Goal: Task Accomplishment & Management: Use online tool/utility

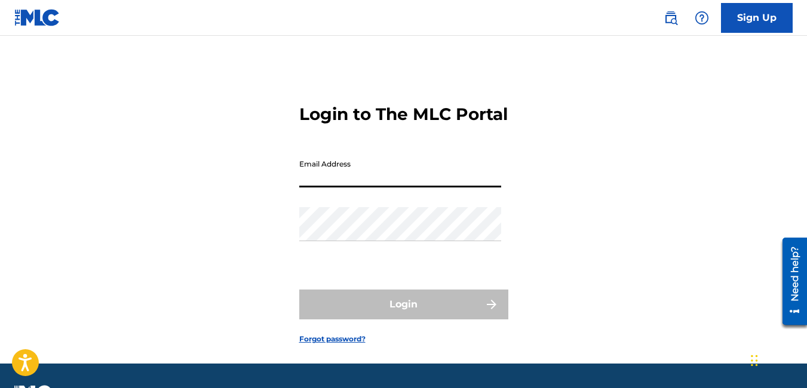
click at [362, 187] on input "Email Address" at bounding box center [400, 170] width 202 height 34
type input "[EMAIL_ADDRESS][DOMAIN_NAME]"
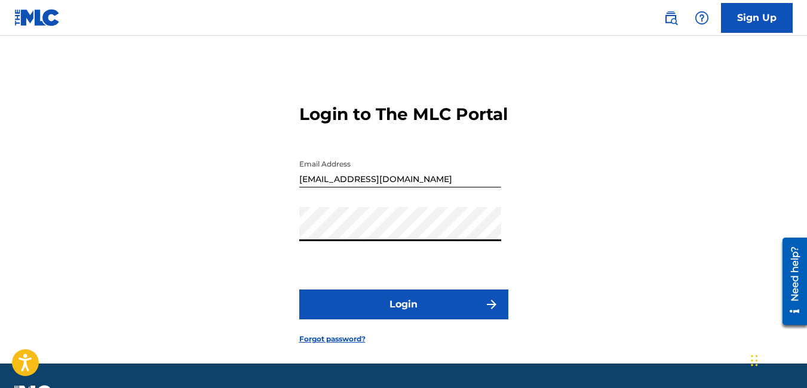
click at [299, 290] on button "Login" at bounding box center [403, 305] width 209 height 30
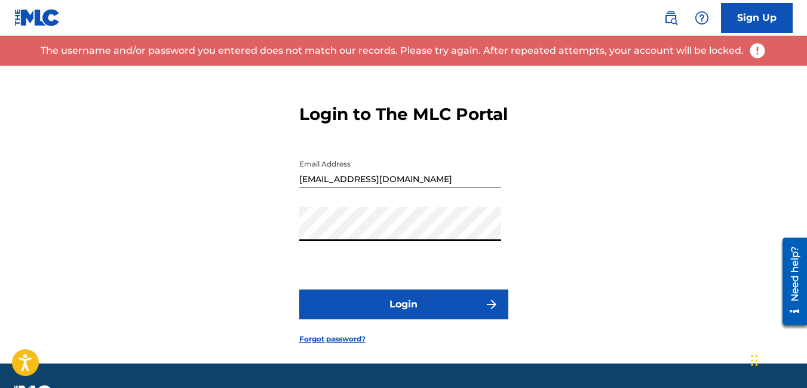
click at [298, 253] on div "Login to The MLC Portal Email Address [EMAIL_ADDRESS][DOMAIN_NAME] Password Log…" at bounding box center [403, 215] width 807 height 298
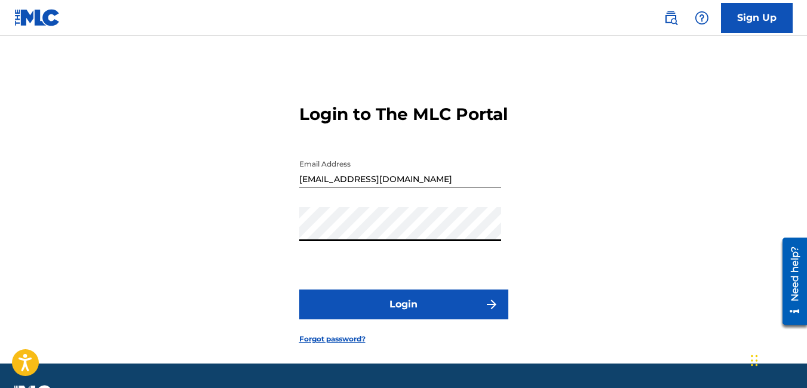
click at [299, 290] on button "Login" at bounding box center [403, 305] width 209 height 30
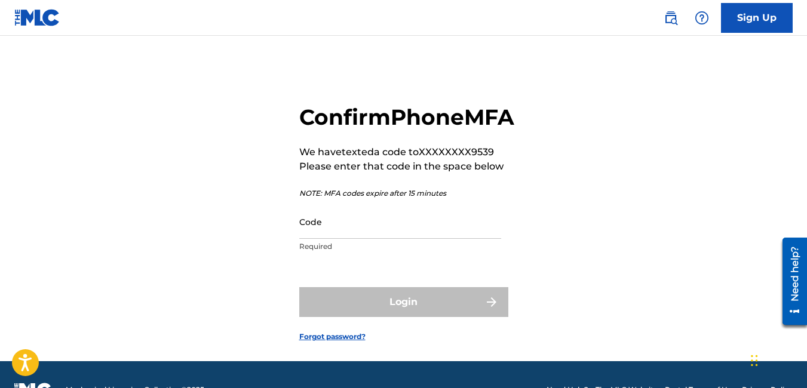
drag, startPoint x: 330, startPoint y: 263, endPoint x: 408, endPoint y: 250, distance: 79.2
click at [408, 239] on input "Code" at bounding box center [400, 222] width 202 height 34
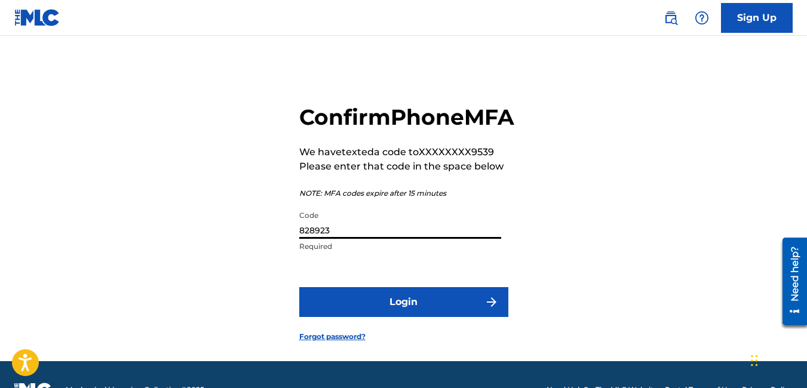
type input "828923"
click at [410, 317] on button "Login" at bounding box center [403, 302] width 209 height 30
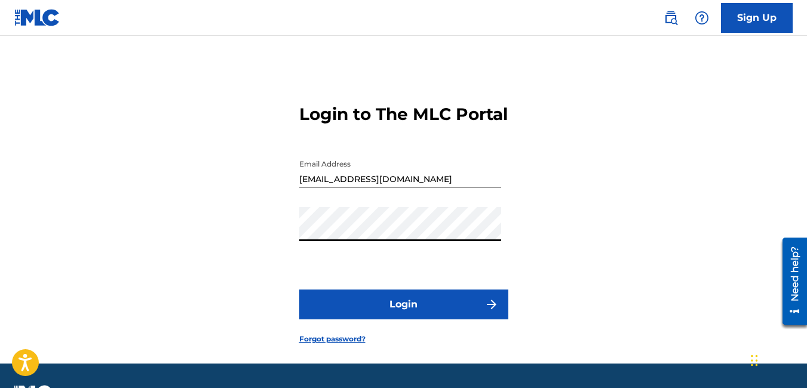
click at [299, 290] on button "Login" at bounding box center [403, 305] width 209 height 30
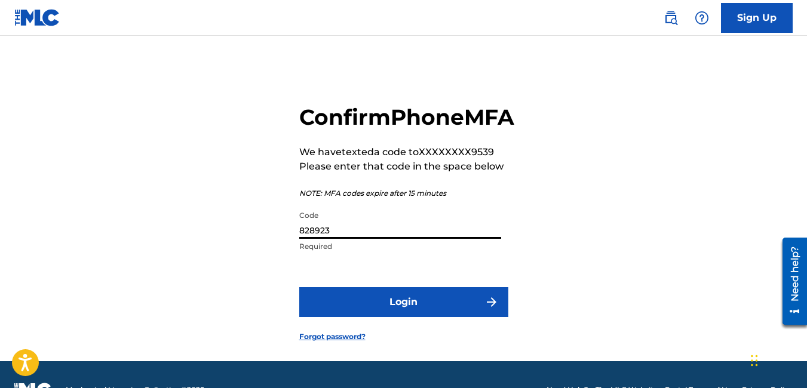
click at [343, 239] on input "828923" at bounding box center [400, 222] width 202 height 34
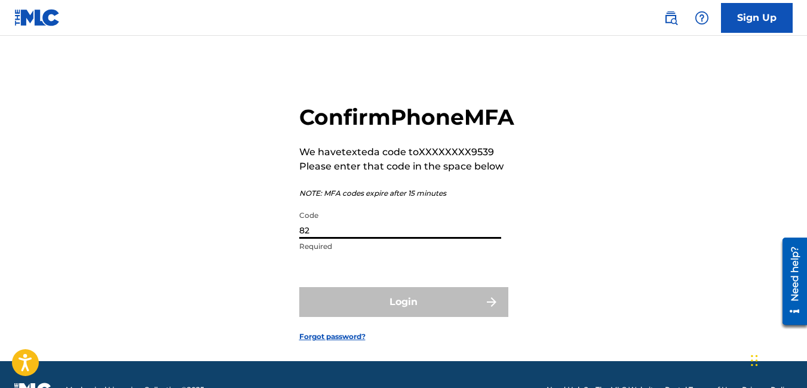
type input "8"
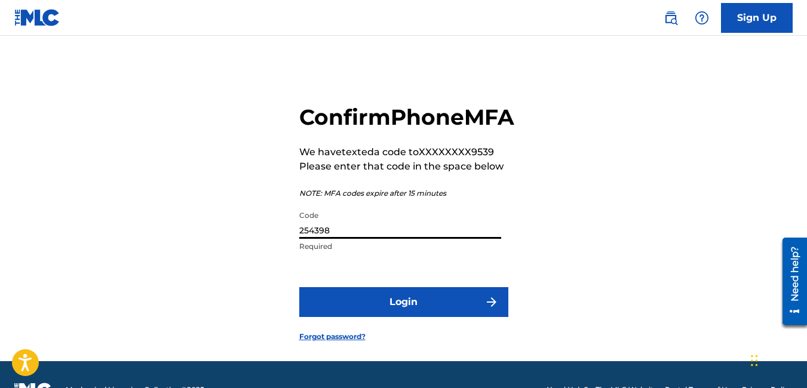
type input "254398"
click at [386, 317] on button "Login" at bounding box center [403, 302] width 209 height 30
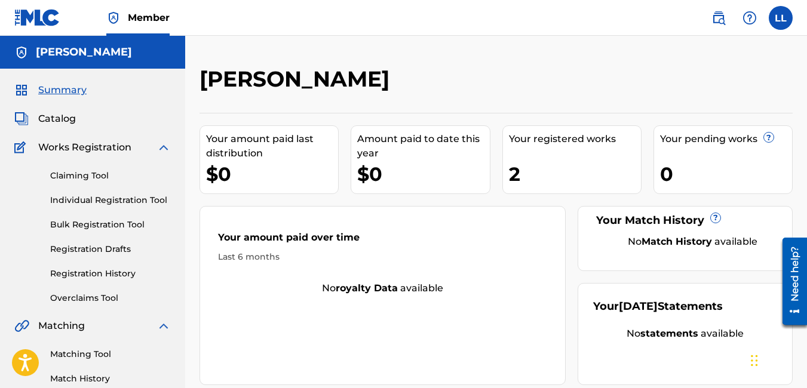
drag, startPoint x: 113, startPoint y: 86, endPoint x: 183, endPoint y: 93, distance: 69.6
click at [183, 93] on div "Summary Catalog Works Registration Claiming Tool Individual Registration Tool B…" at bounding box center [92, 376] width 185 height 614
drag, startPoint x: 806, startPoint y: 196, endPoint x: 799, endPoint y: 134, distance: 62.5
click at [799, 134] on div "[PERSON_NAME] Your amount paid last distribution $0 Amount paid to date this ye…" at bounding box center [496, 374] width 622 height 617
drag, startPoint x: 799, startPoint y: 134, endPoint x: 718, endPoint y: 69, distance: 104.1
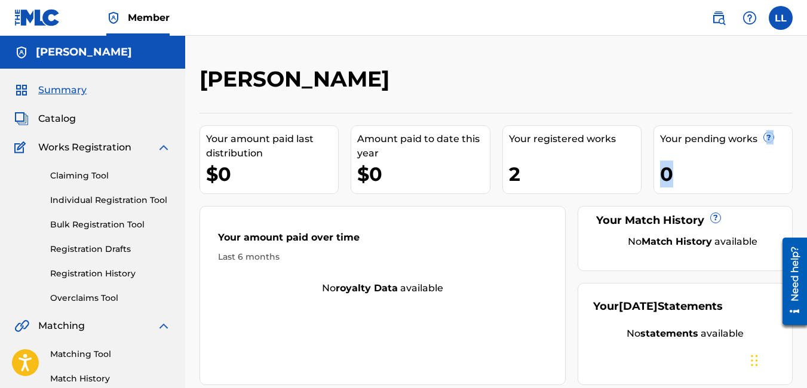
click at [718, 69] on div at bounding box center [724, 83] width 136 height 35
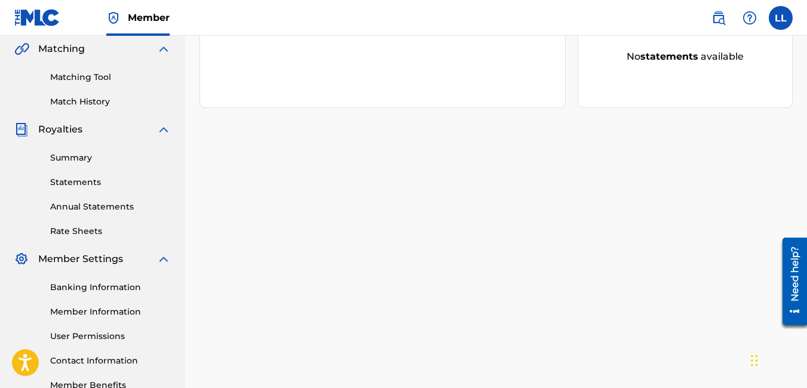
scroll to position [281, 0]
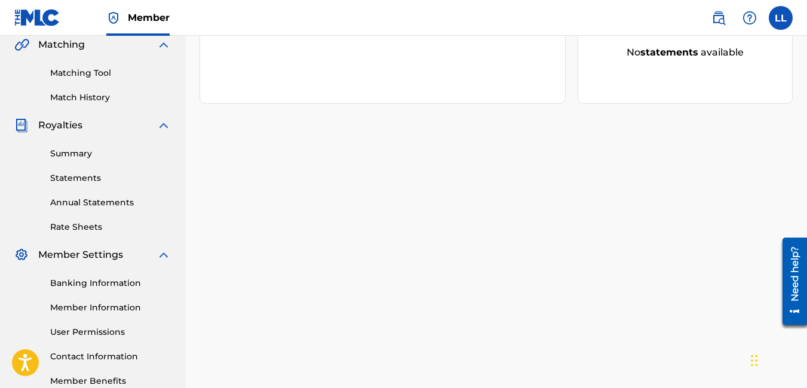
click at [93, 282] on link "Banking Information" at bounding box center [110, 283] width 121 height 13
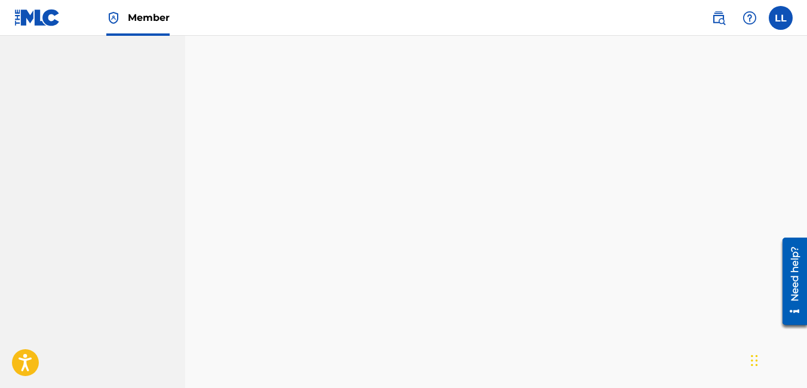
scroll to position [1165, 0]
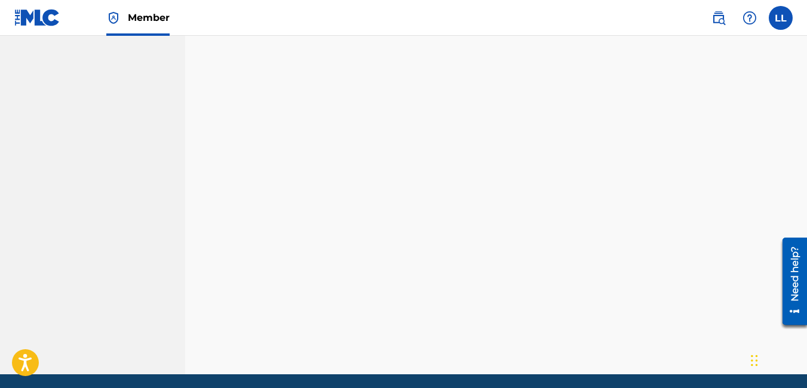
scroll to position [1156, 0]
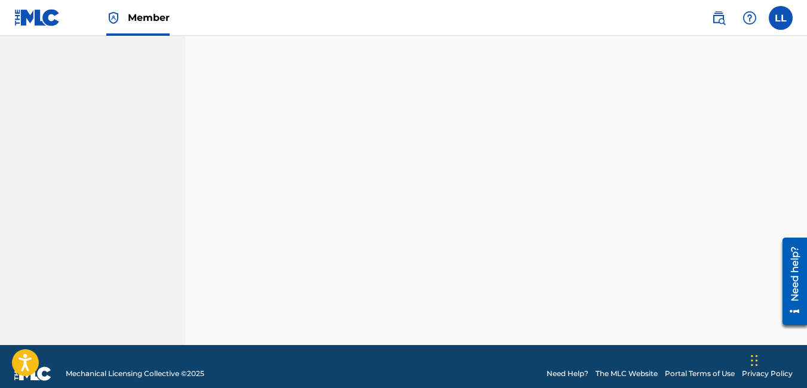
drag, startPoint x: 808, startPoint y: 246, endPoint x: 33, endPoint y: 90, distance: 791.1
click at [806, 323] on div "Need help?" at bounding box center [794, 280] width 24 height 87
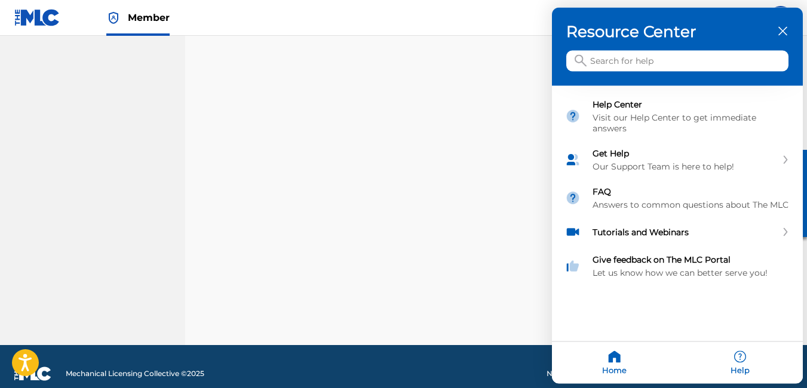
click at [389, 177] on div at bounding box center [403, 194] width 807 height 388
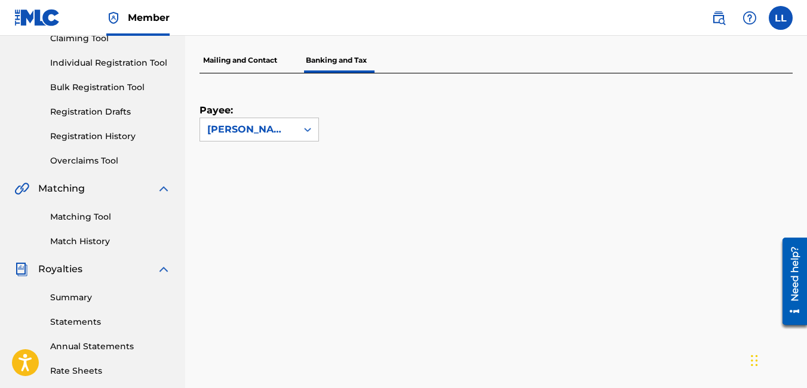
scroll to position [100, 0]
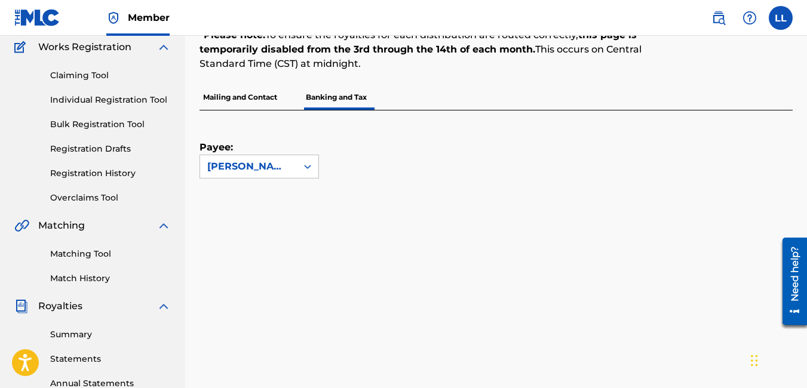
click at [78, 69] on link "Claiming Tool" at bounding box center [110, 75] width 121 height 13
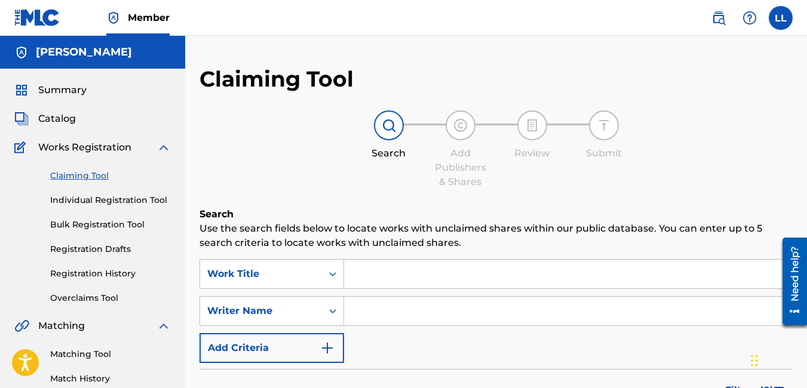
click at [395, 274] on input "Search Form" at bounding box center [568, 274] width 448 height 29
type input "S.T.A.R.S."
click at [387, 306] on input "Search Form" at bounding box center [568, 311] width 448 height 29
type input "[PERSON_NAME]"
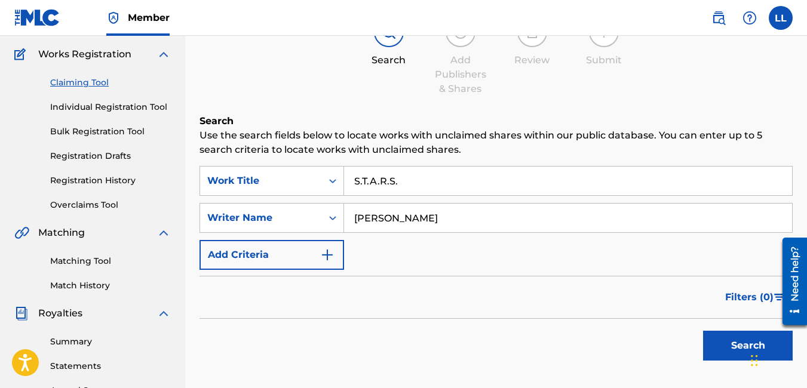
scroll to position [110, 0]
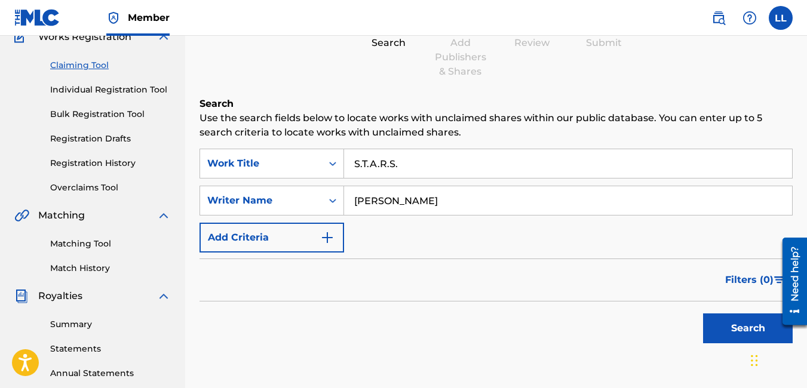
click at [307, 242] on button "Add Criteria" at bounding box center [271, 238] width 144 height 30
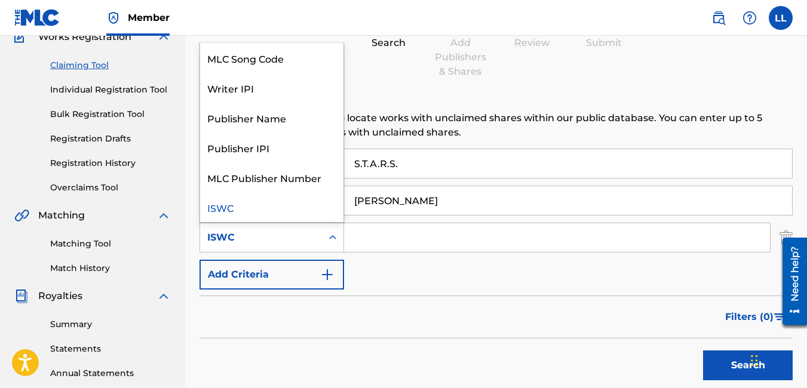
click at [297, 247] on div "ISWC" at bounding box center [261, 237] width 122 height 23
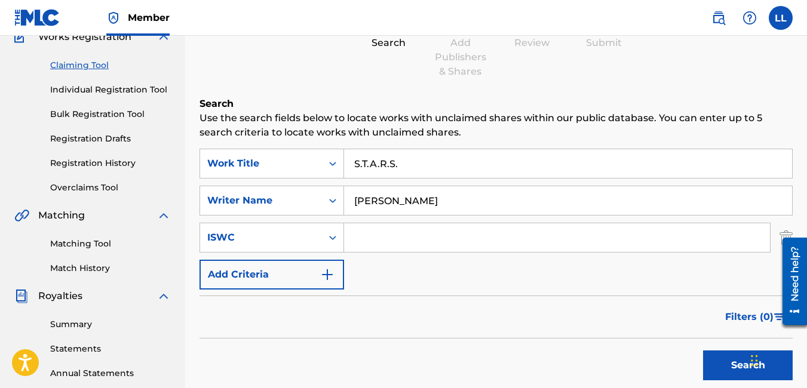
click at [296, 277] on button "Add Criteria" at bounding box center [271, 275] width 144 height 30
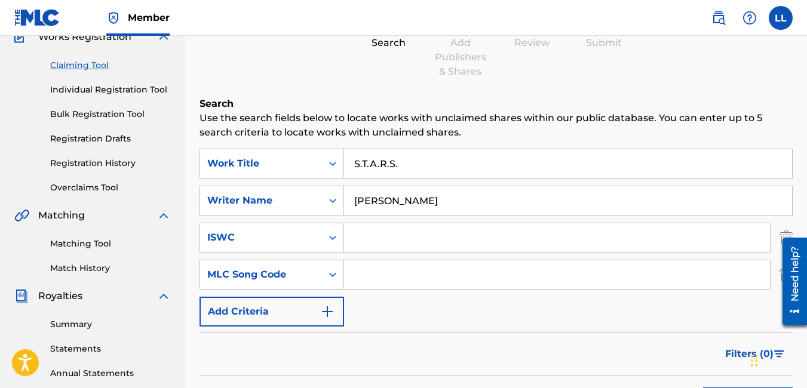
click at [273, 310] on button "Add Criteria" at bounding box center [271, 312] width 144 height 30
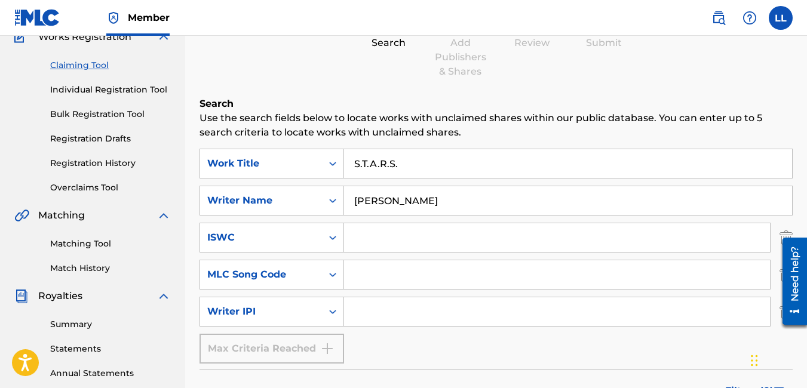
click at [373, 312] on input "Search Form" at bounding box center [557, 311] width 426 height 29
type input "00737935305"
click at [331, 234] on icon "Search Form" at bounding box center [333, 238] width 12 height 12
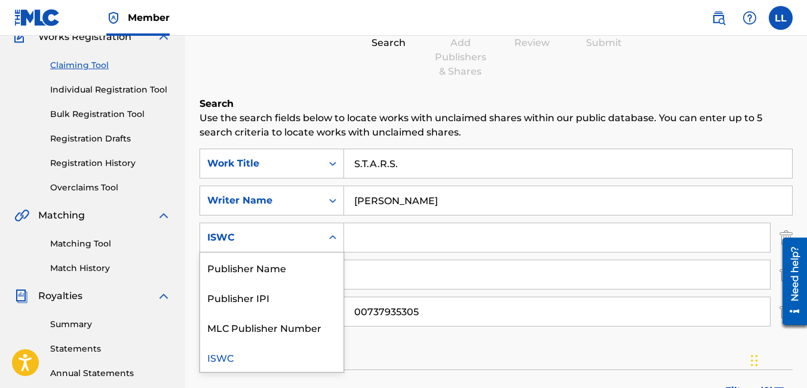
click at [331, 234] on icon "Search Form" at bounding box center [333, 238] width 12 height 12
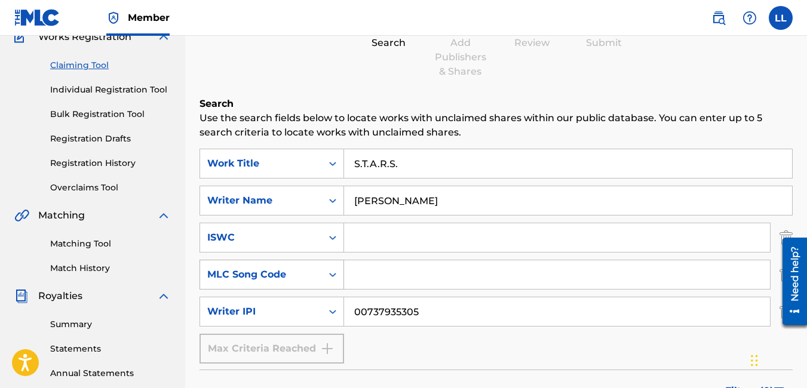
click at [288, 281] on div "MLC Song Code" at bounding box center [260, 274] width 107 height 14
click at [187, 278] on div "Claiming Tool Search Add Publishers & Shares Review Submit Search Use the searc…" at bounding box center [496, 263] width 622 height 617
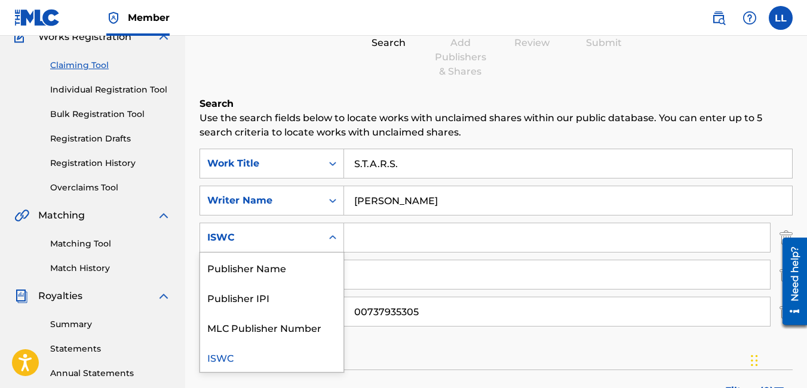
click at [256, 237] on div "ISWC" at bounding box center [260, 237] width 107 height 14
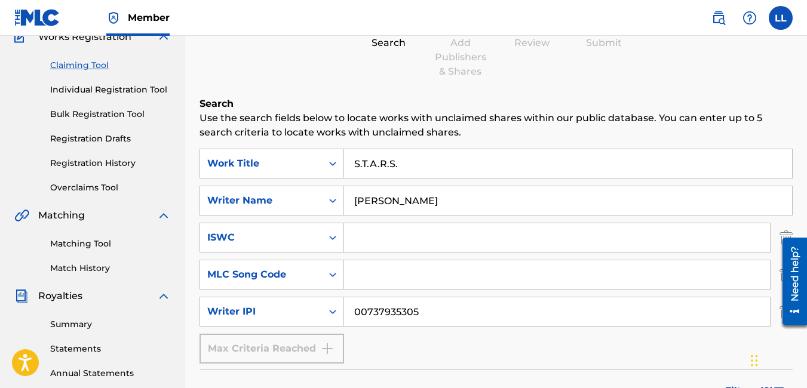
click at [256, 237] on div "ISWC" at bounding box center [260, 237] width 107 height 14
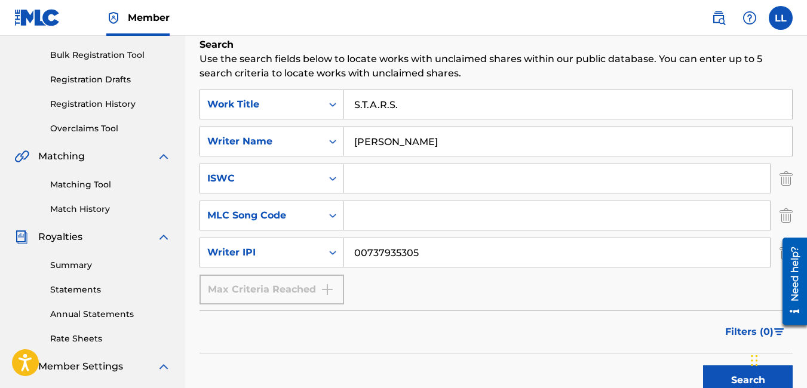
scroll to position [201, 0]
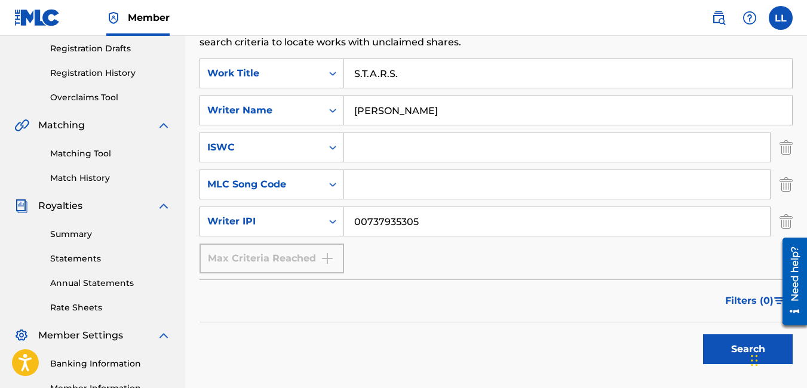
drag, startPoint x: 808, startPoint y: 222, endPoint x: 32, endPoint y: 36, distance: 797.5
click at [781, 146] on img "Search Form" at bounding box center [785, 148] width 13 height 30
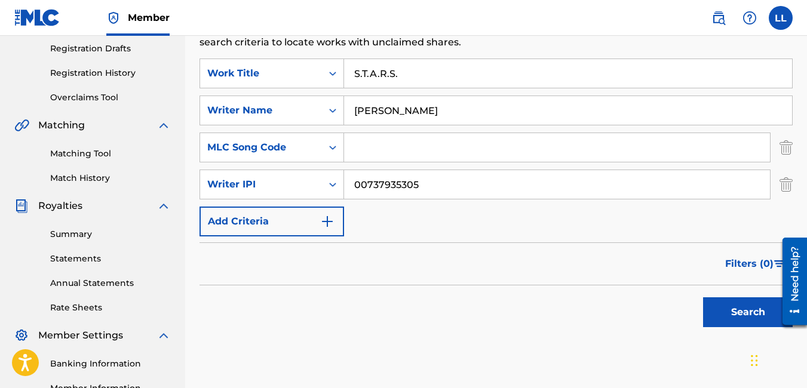
click at [781, 146] on img "Search Form" at bounding box center [785, 148] width 13 height 30
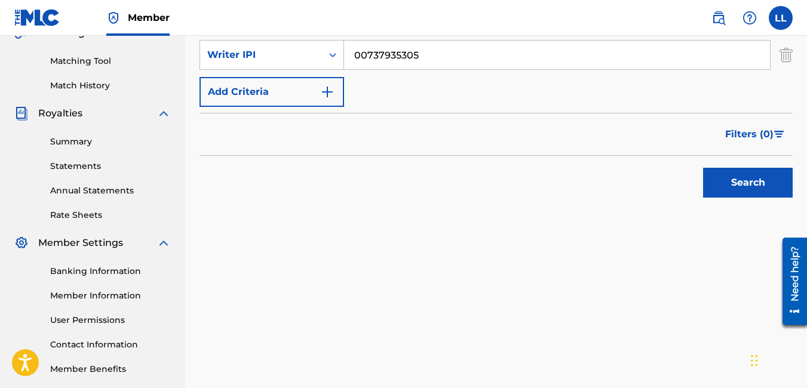
scroll to position [296, 0]
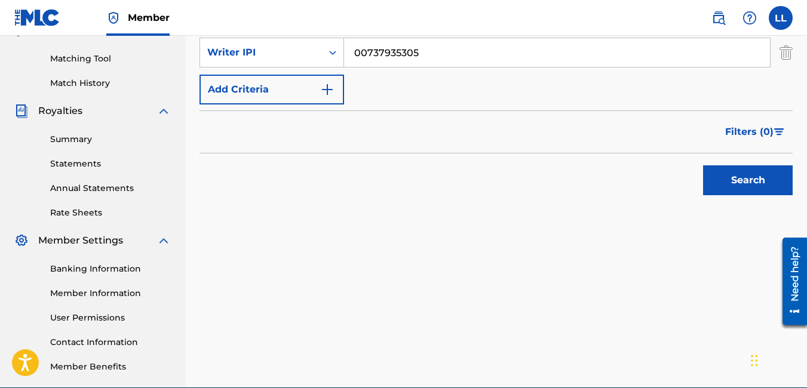
click at [719, 180] on button "Search" at bounding box center [748, 180] width 90 height 30
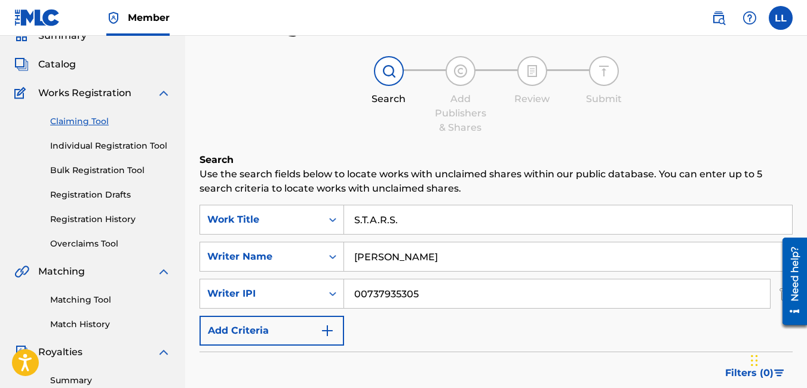
scroll to position [2, 0]
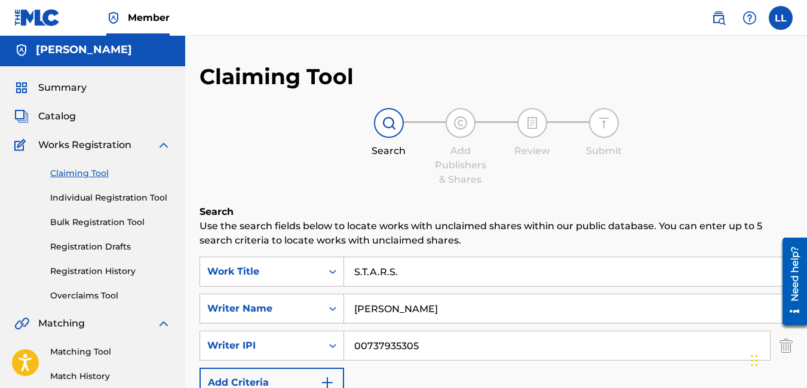
click at [785, 35] on nav "Member LL [PERSON_NAME] [EMAIL_ADDRESS][DOMAIN_NAME] Notification Preferences P…" at bounding box center [403, 18] width 807 height 36
click at [247, 380] on button "Add Criteria" at bounding box center [271, 383] width 144 height 30
